Goal: Information Seeking & Learning: Learn about a topic

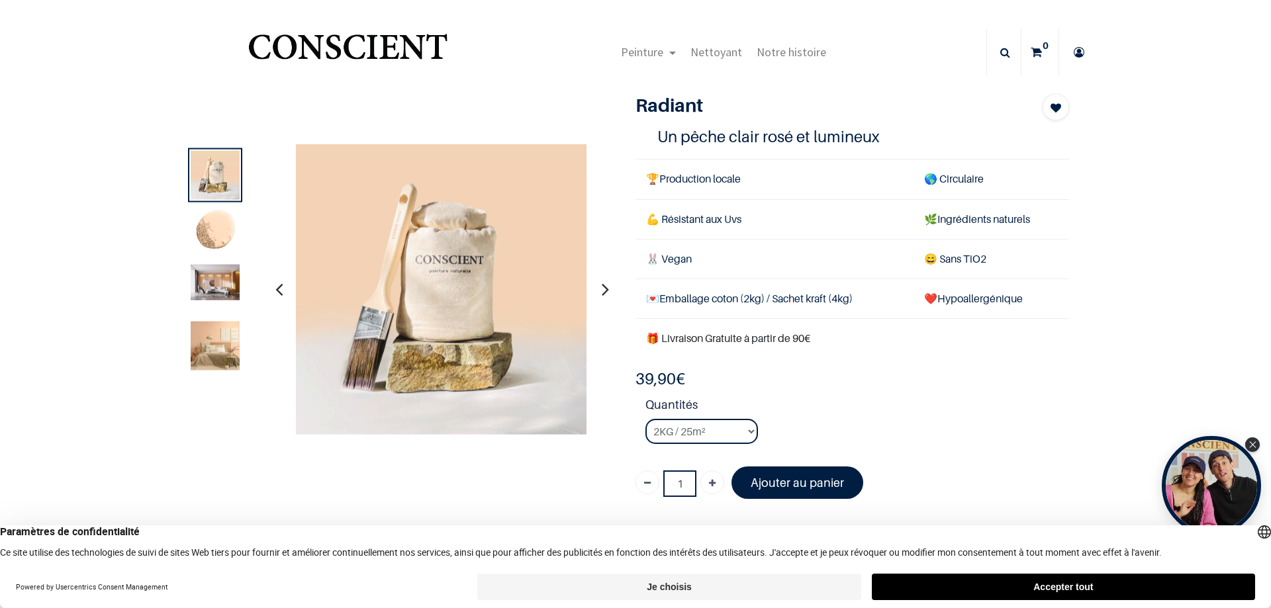
click at [212, 232] on img at bounding box center [215, 231] width 49 height 49
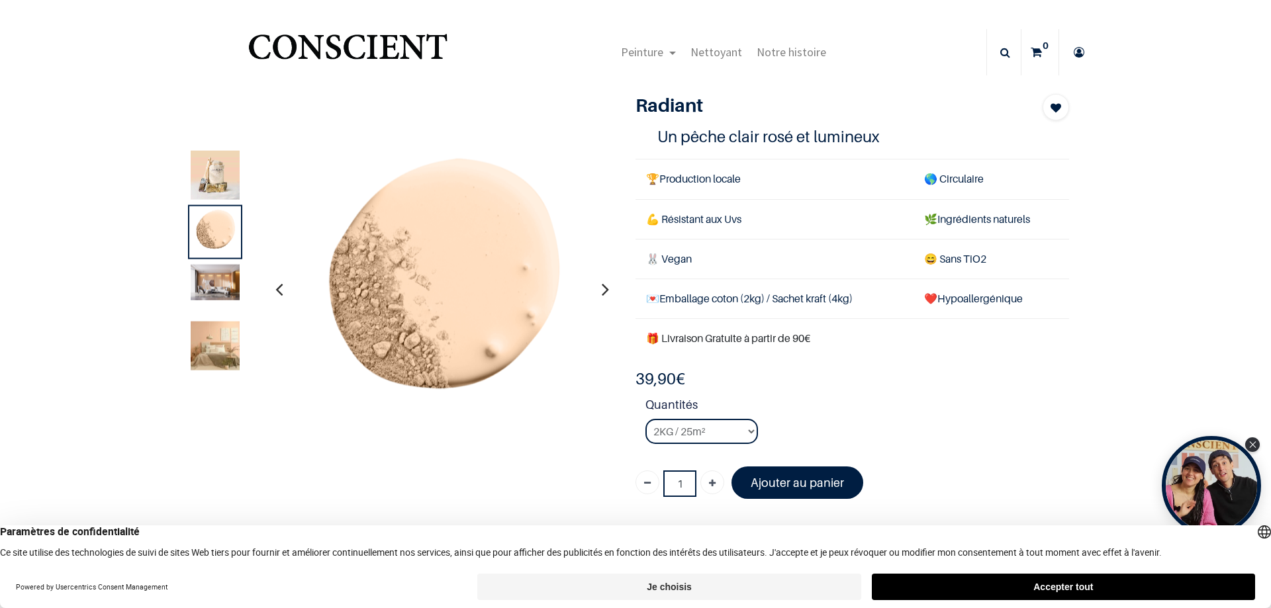
click at [205, 274] on img at bounding box center [215, 282] width 49 height 36
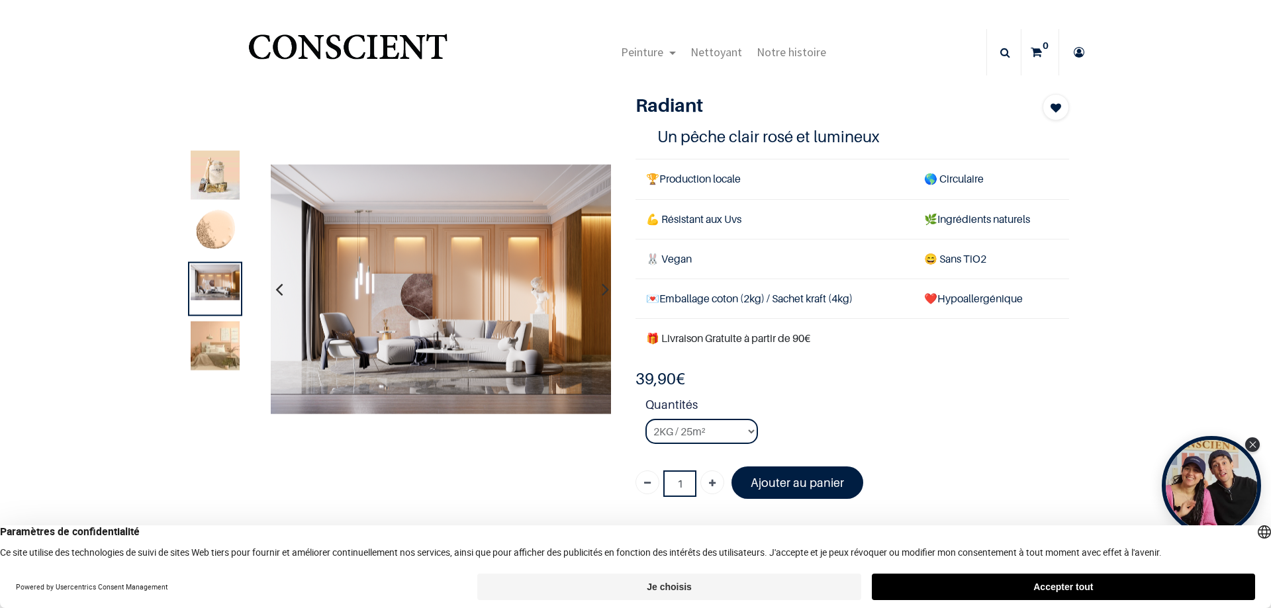
click at [205, 249] on img at bounding box center [215, 231] width 49 height 49
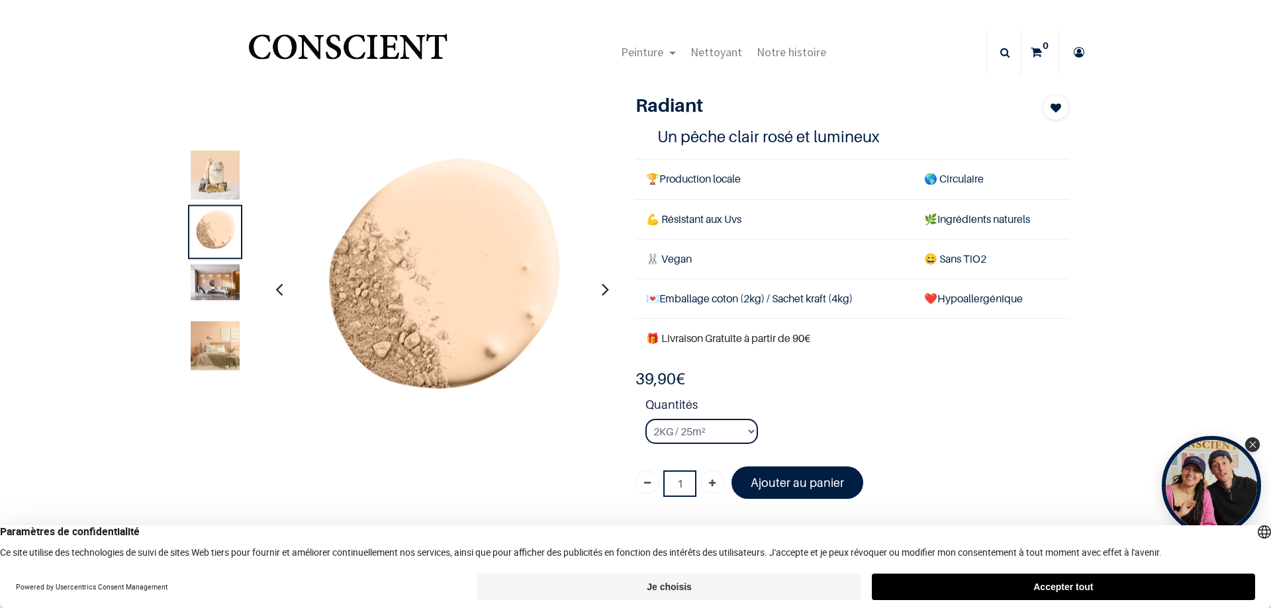
click at [222, 299] on img at bounding box center [215, 282] width 49 height 36
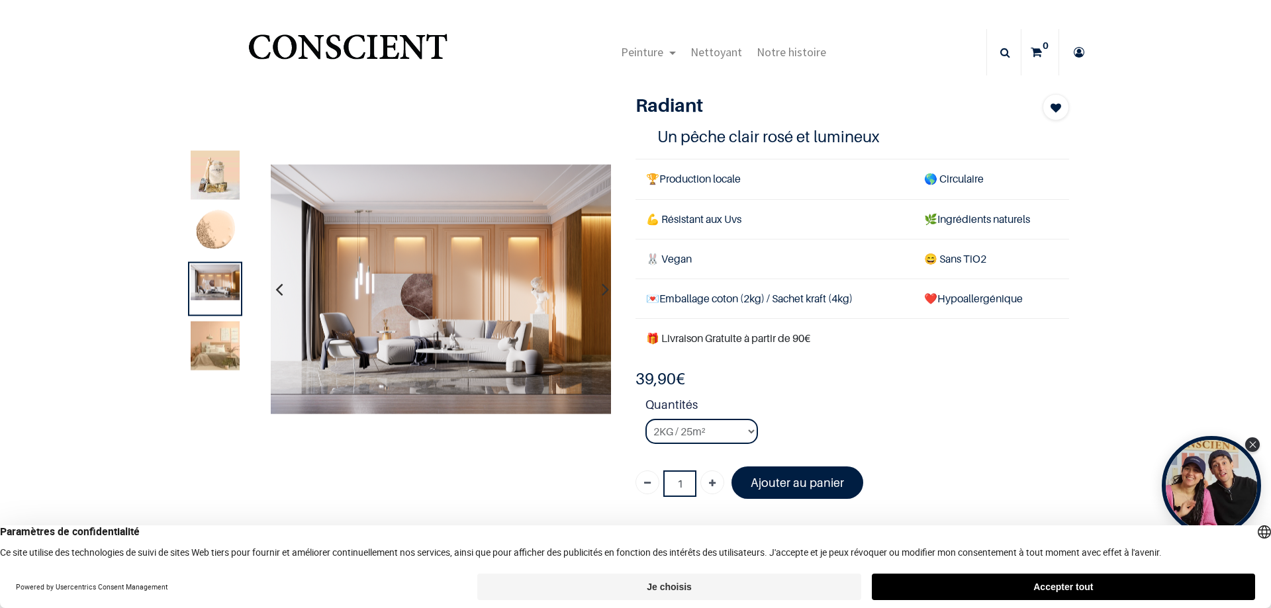
click at [224, 344] on img at bounding box center [215, 345] width 49 height 49
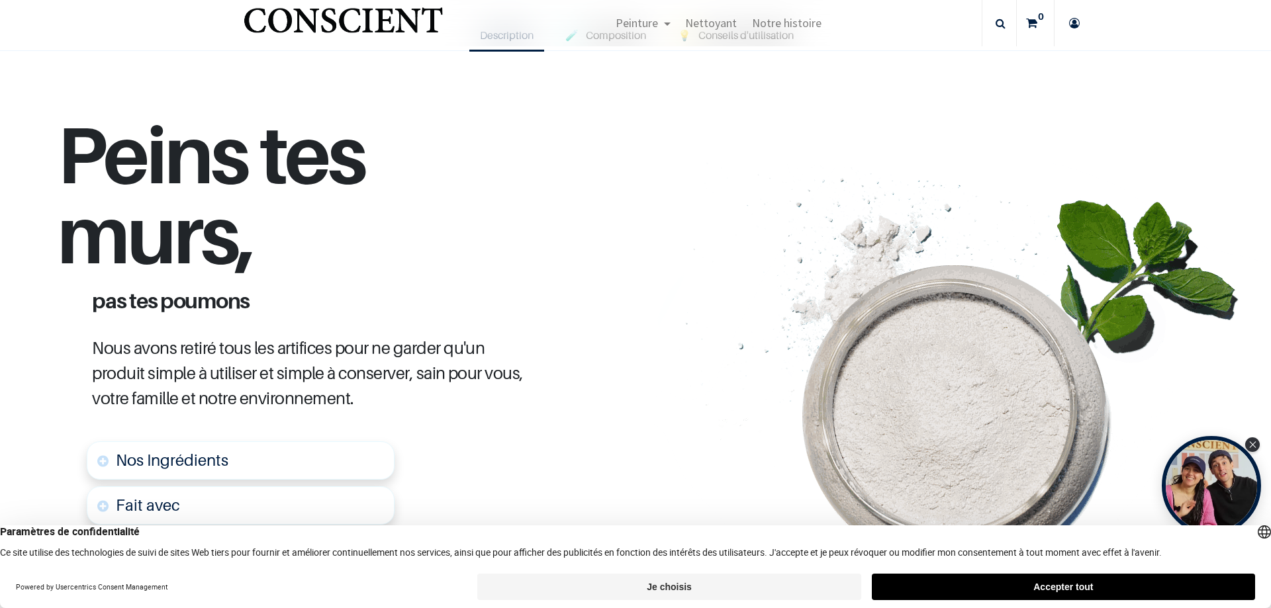
scroll to position [103, 0]
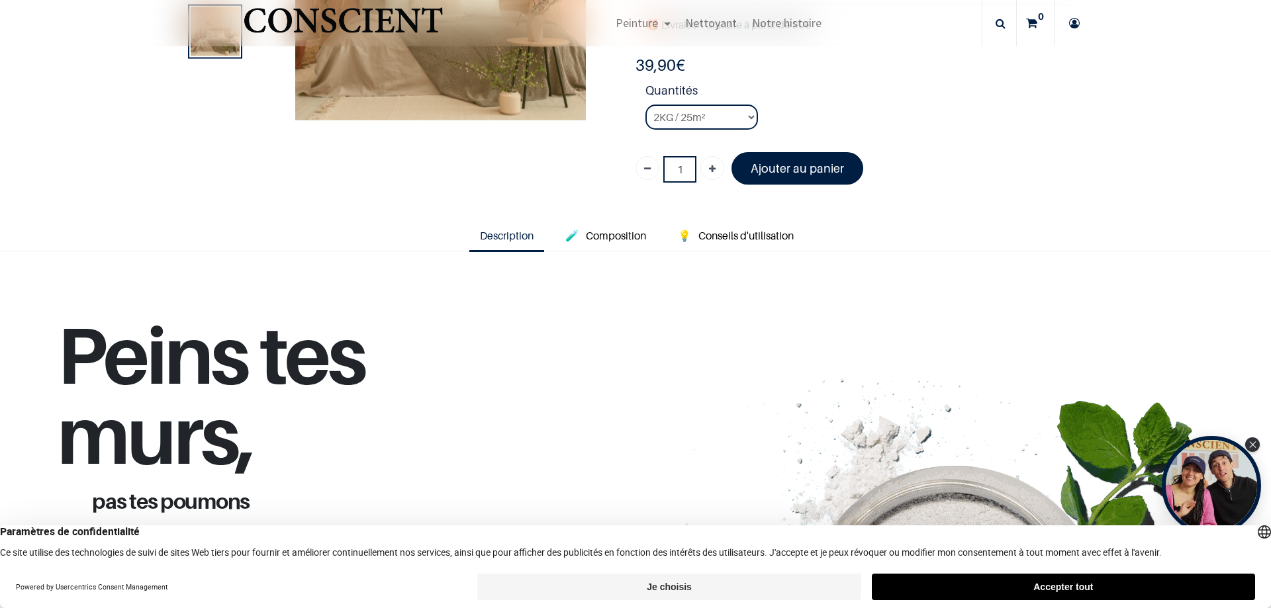
scroll to position [37, 0]
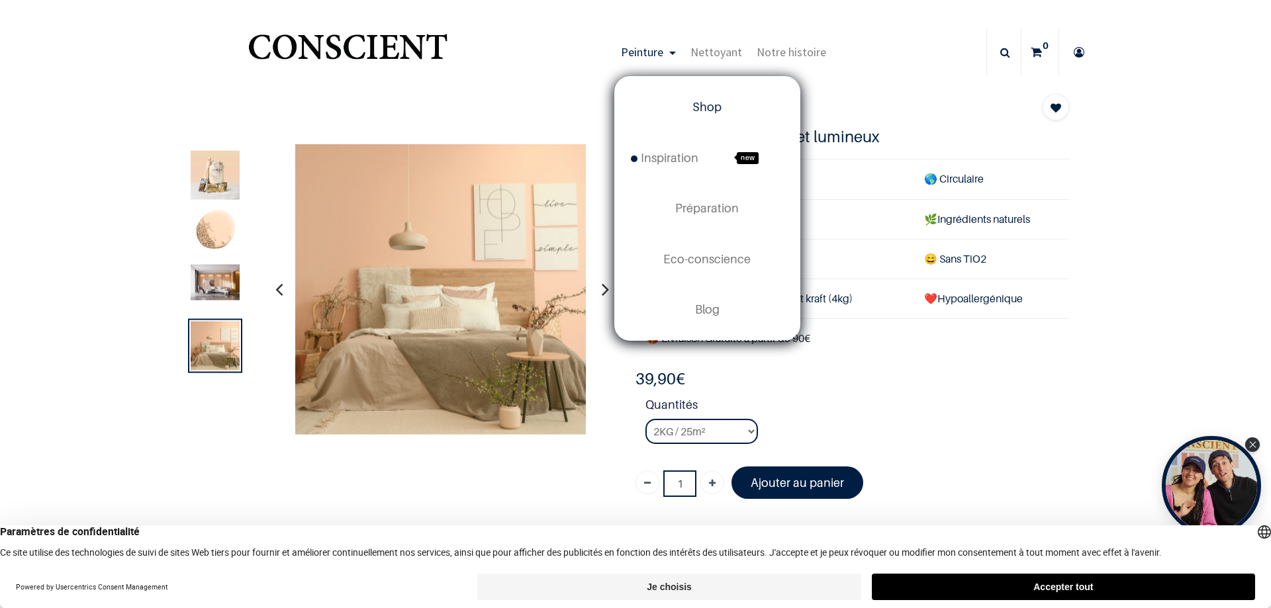
click at [706, 116] on link "Shop" at bounding box center [707, 107] width 185 height 50
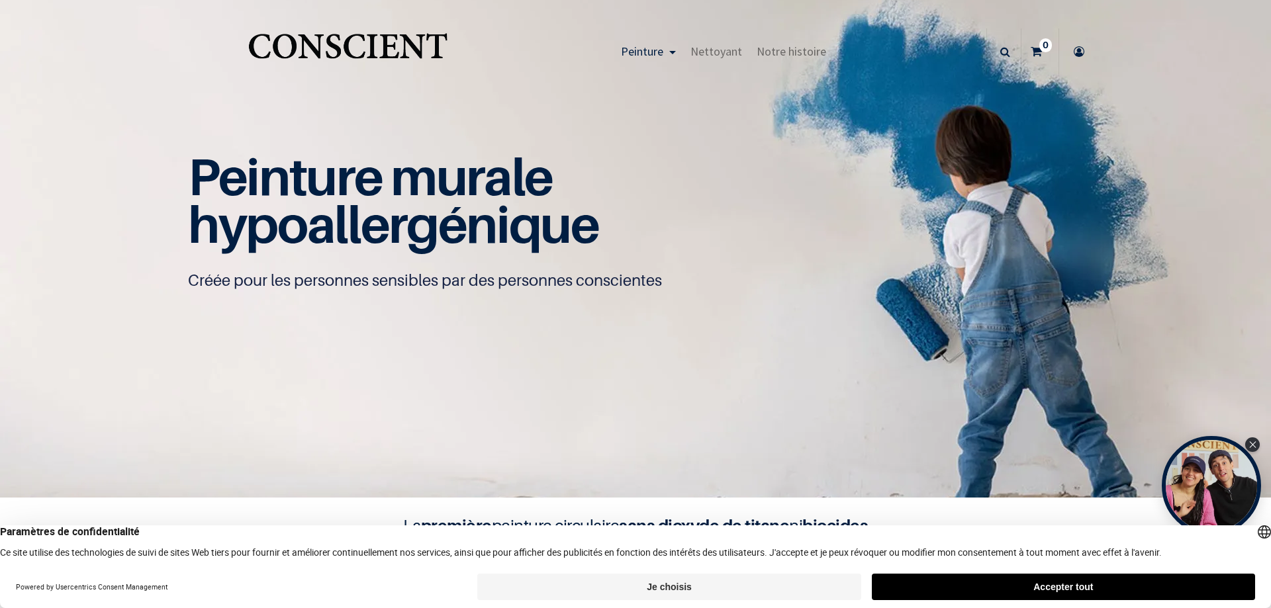
click at [1096, 586] on button "Accepter tout" at bounding box center [1063, 587] width 383 height 26
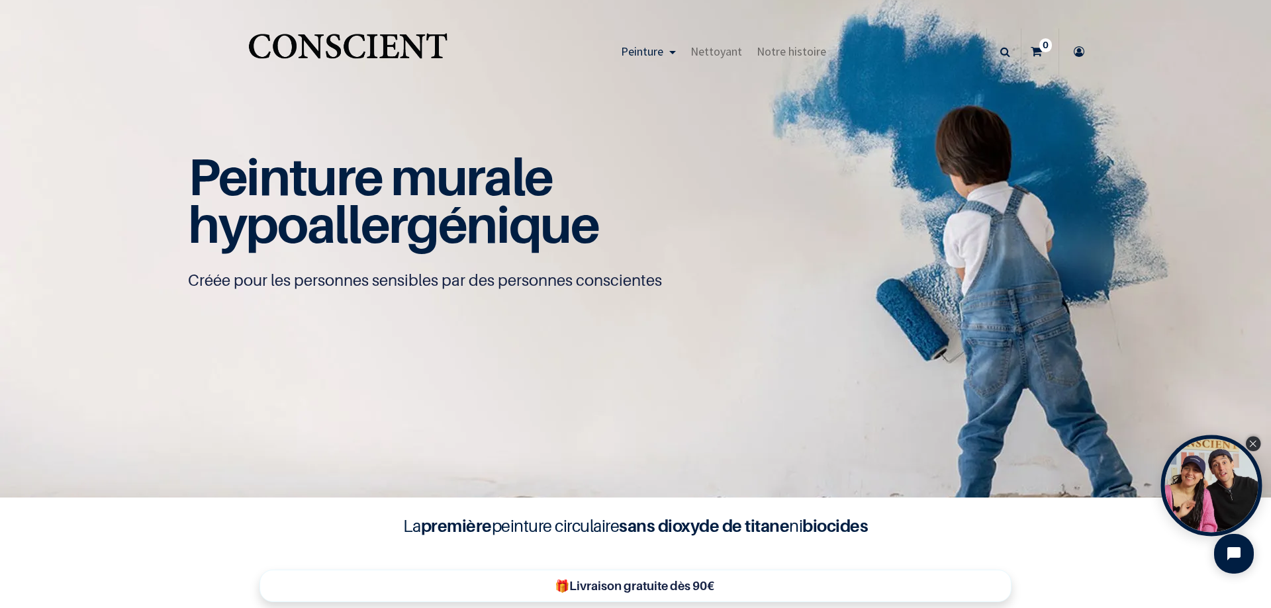
click at [1255, 449] on div "Close Tolstoy widget" at bounding box center [1253, 444] width 15 height 15
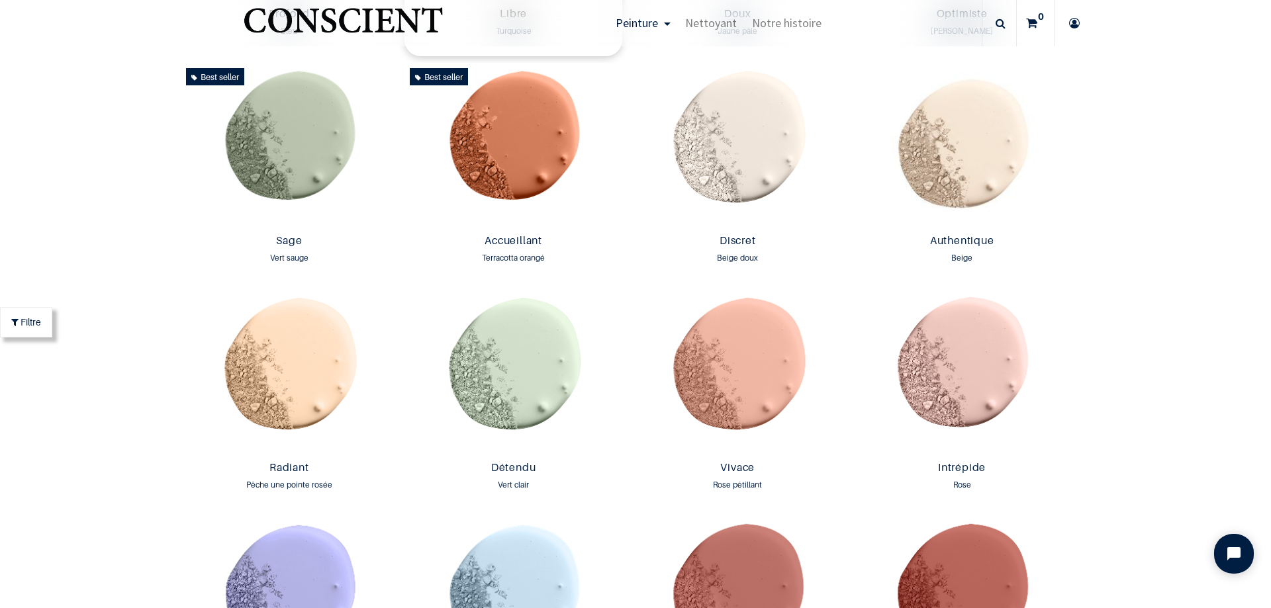
scroll to position [1192, 0]
click at [513, 136] on img at bounding box center [513, 145] width 218 height 166
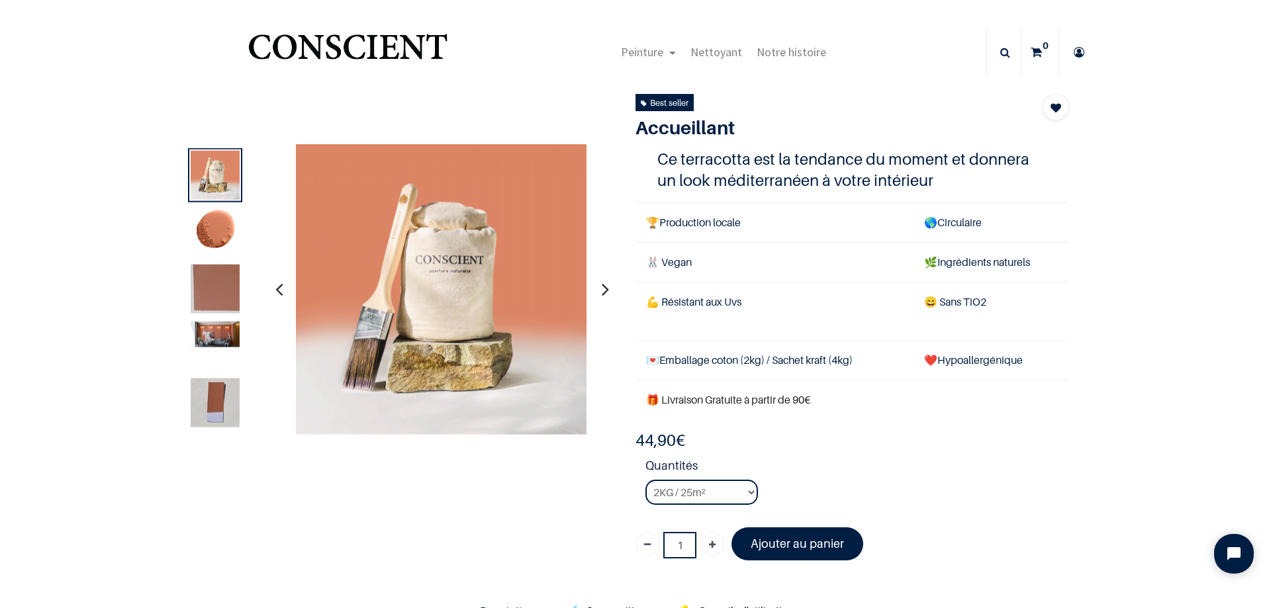
click at [216, 291] on img at bounding box center [215, 288] width 49 height 49
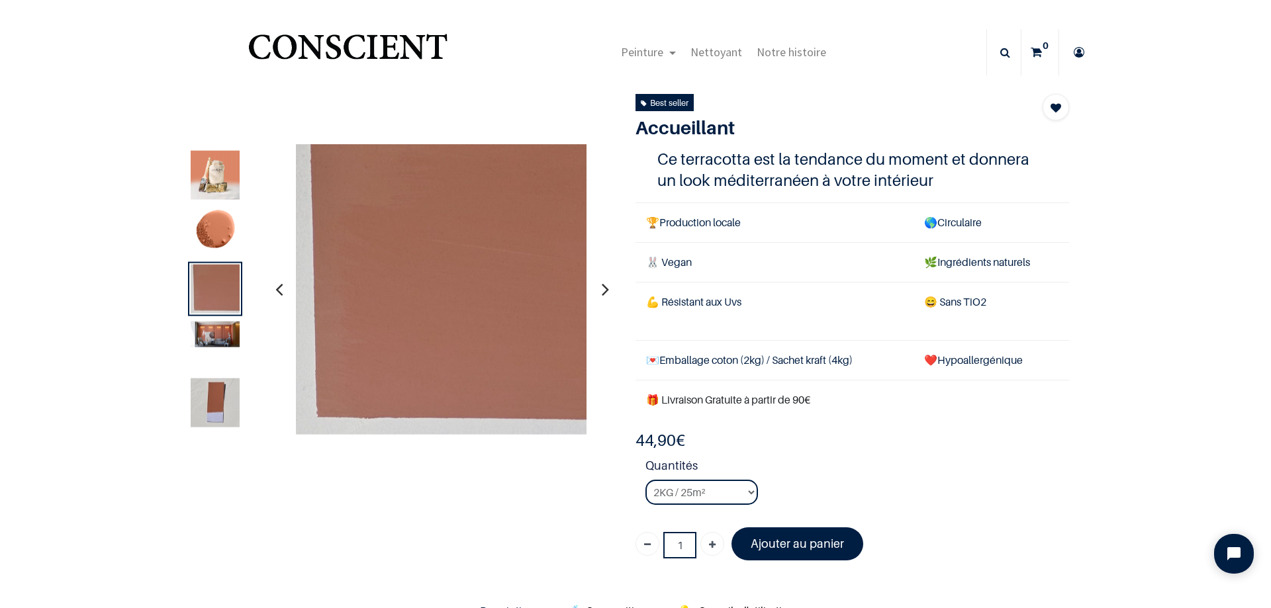
click at [216, 319] on div at bounding box center [215, 345] width 54 height 54
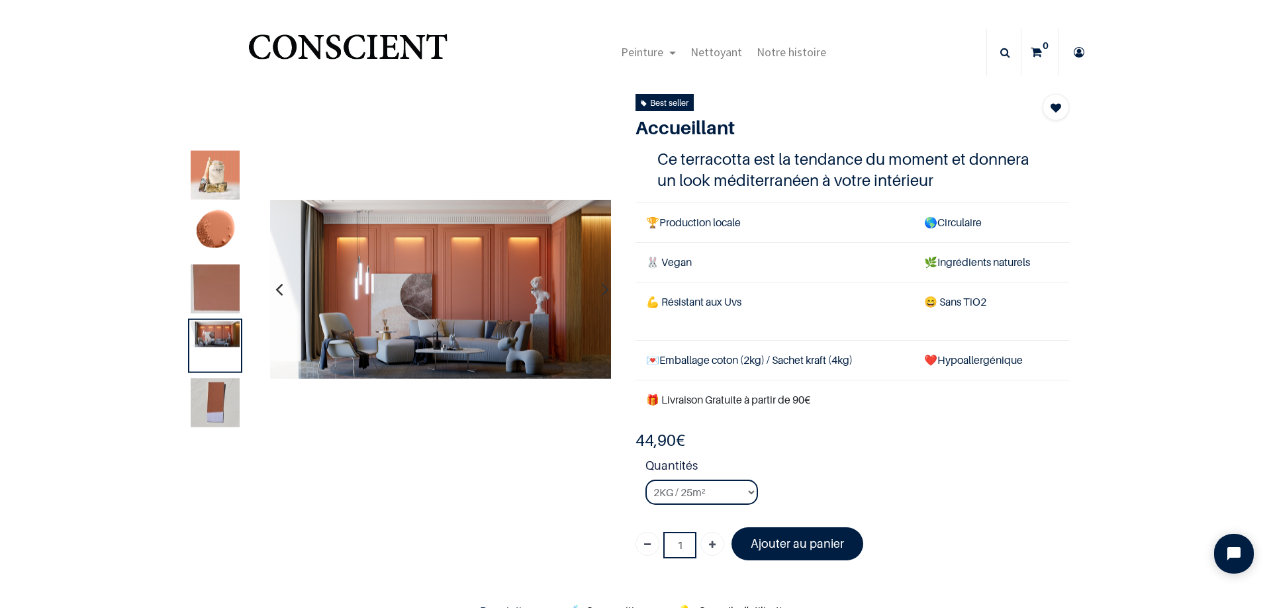
click at [211, 407] on img at bounding box center [215, 402] width 49 height 49
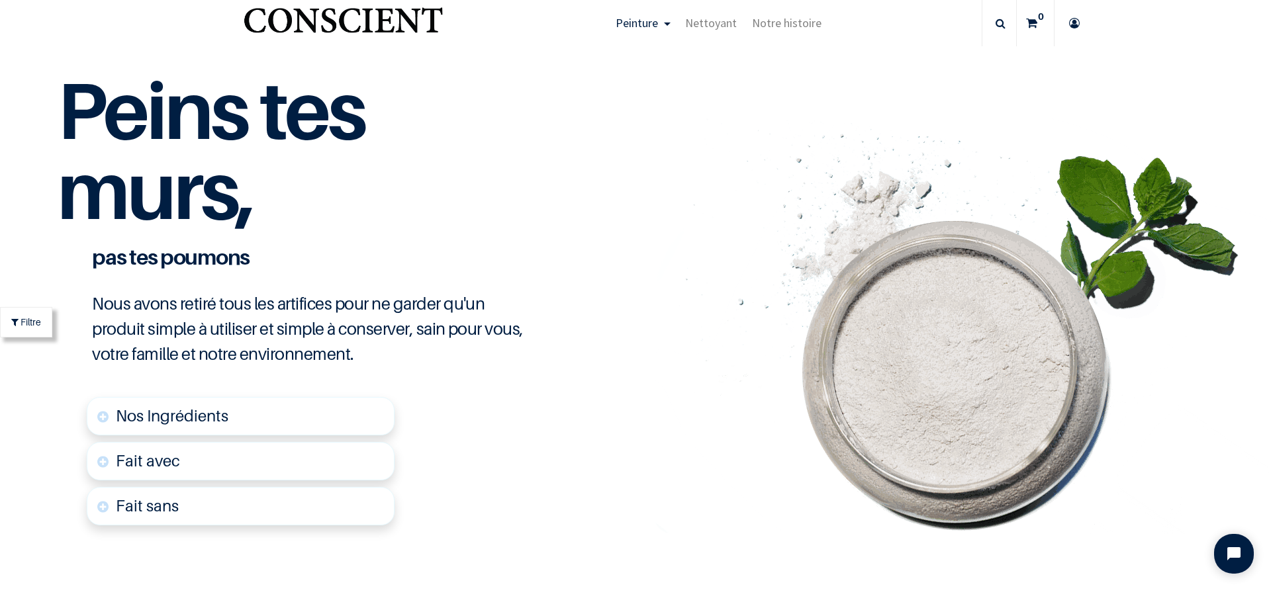
scroll to position [3089, 0]
